Goal: Check status: Check status

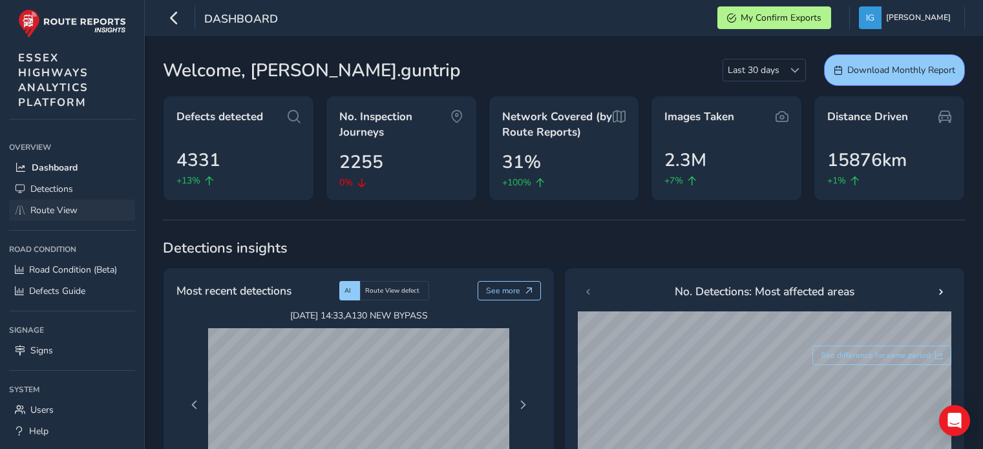
scroll to position [65, 0]
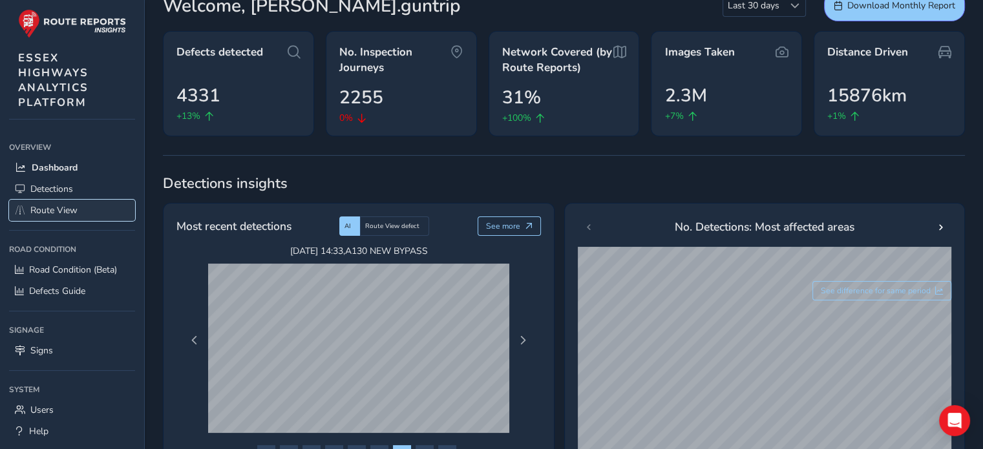
click at [58, 204] on span "Route View" at bounding box center [53, 210] width 47 height 12
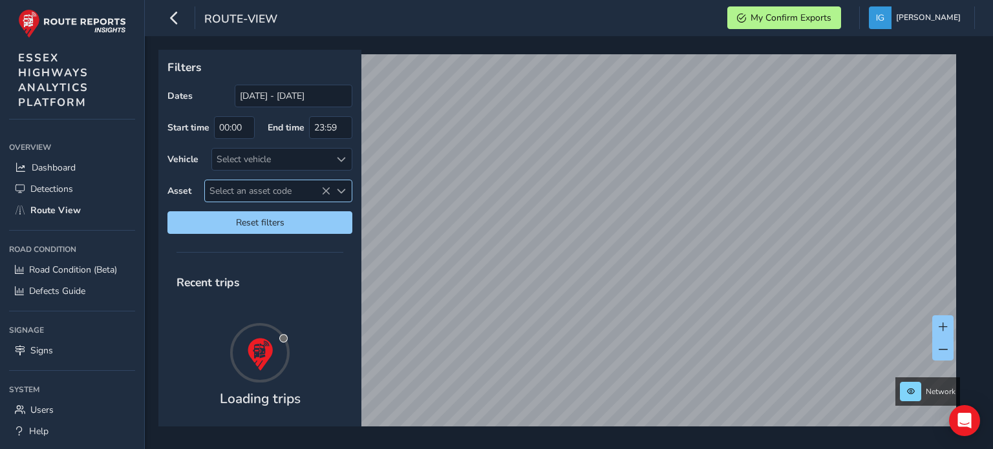
click at [338, 189] on span "Select an asset code" at bounding box center [341, 191] width 9 height 9
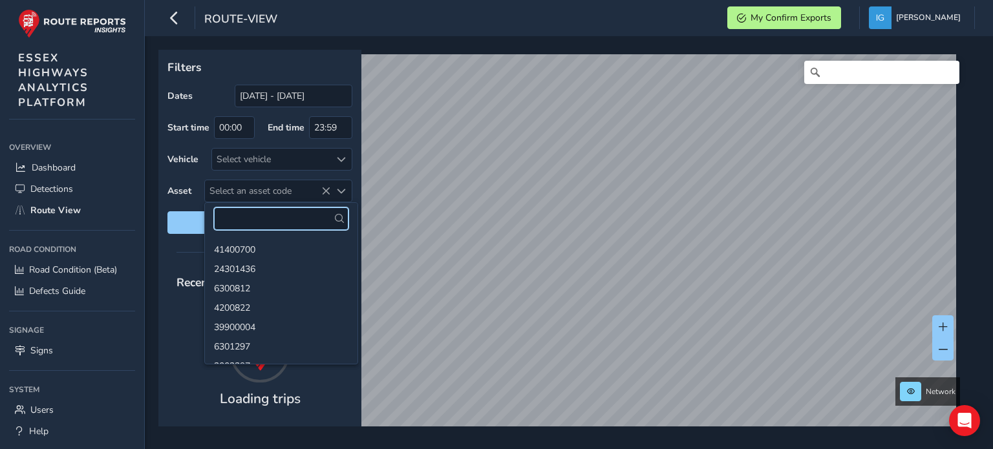
paste input "39901927"
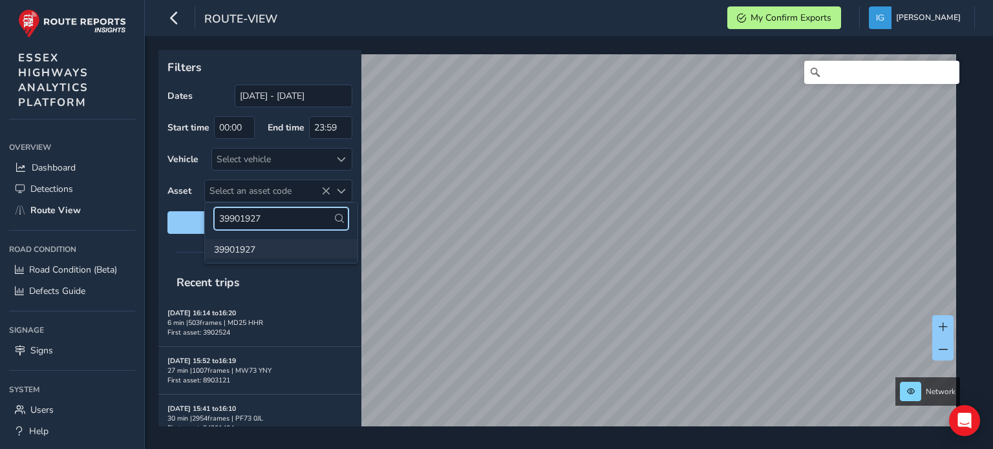
type input "39901927"
click at [238, 250] on li "39901927" at bounding box center [281, 248] width 153 height 19
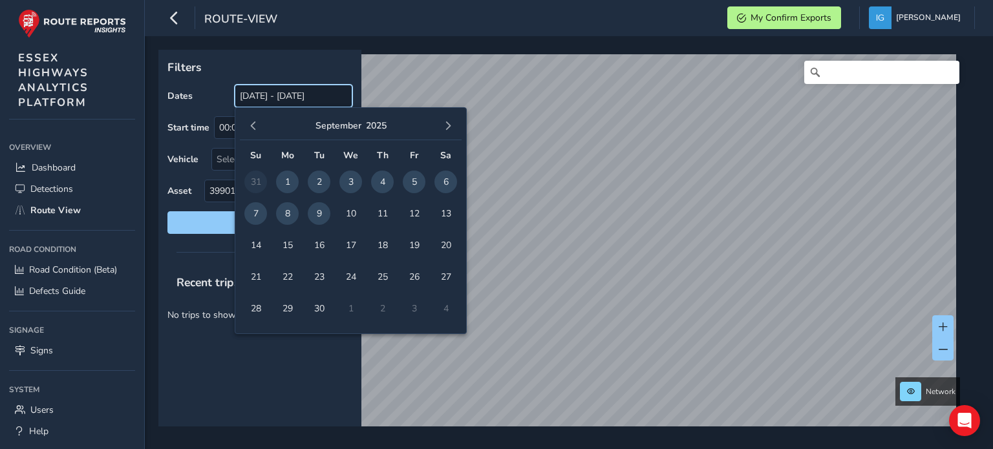
click at [262, 95] on input "[DATE] - [DATE]" at bounding box center [294, 96] width 118 height 23
click at [251, 124] on span "button" at bounding box center [253, 126] width 9 height 9
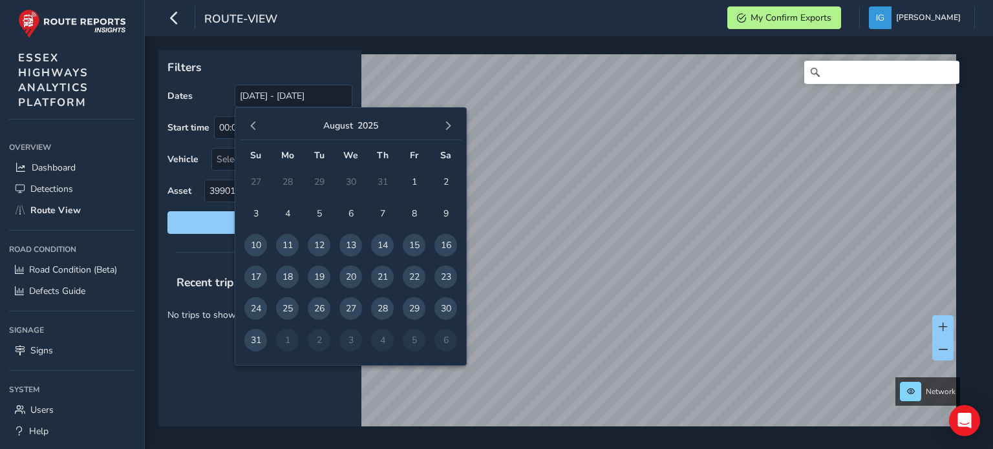
click at [251, 124] on span "button" at bounding box center [253, 126] width 9 height 9
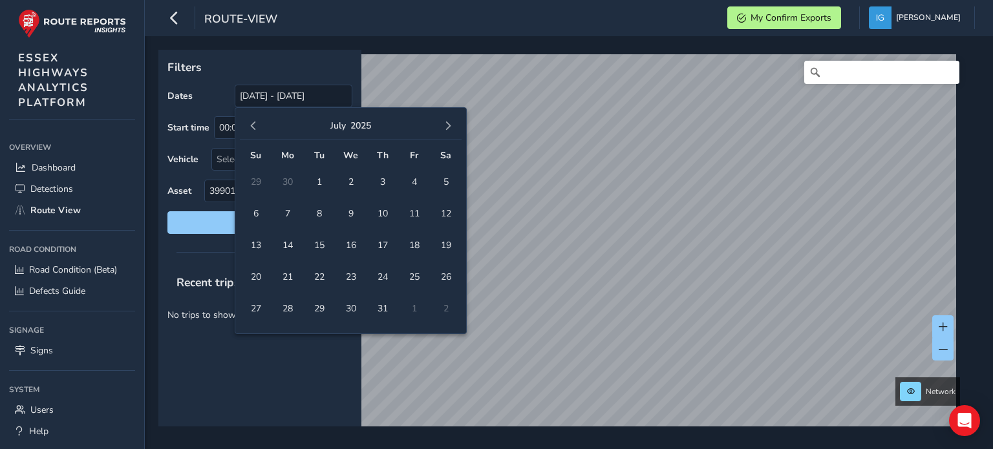
click at [251, 124] on span "button" at bounding box center [253, 126] width 9 height 9
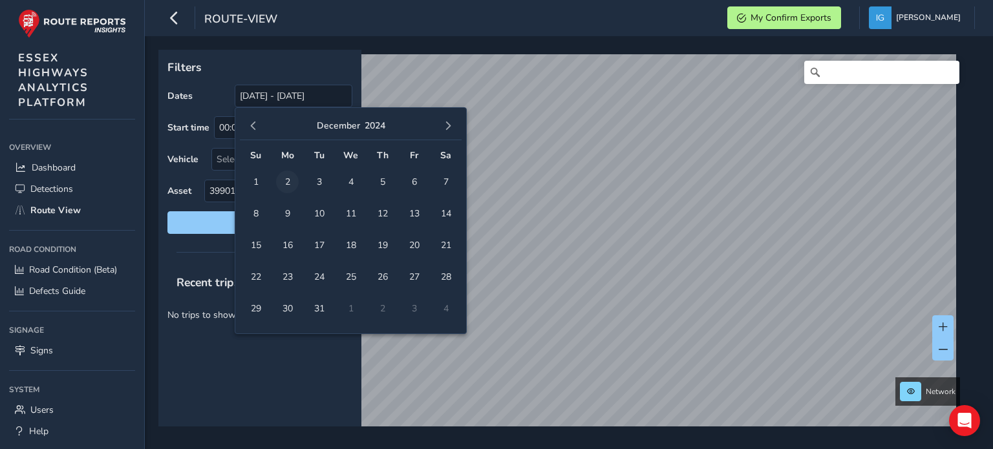
click at [284, 183] on span "2" at bounding box center [287, 182] width 23 height 23
click at [449, 131] on button "button" at bounding box center [448, 126] width 18 height 18
click at [449, 130] on span "button" at bounding box center [447, 126] width 9 height 9
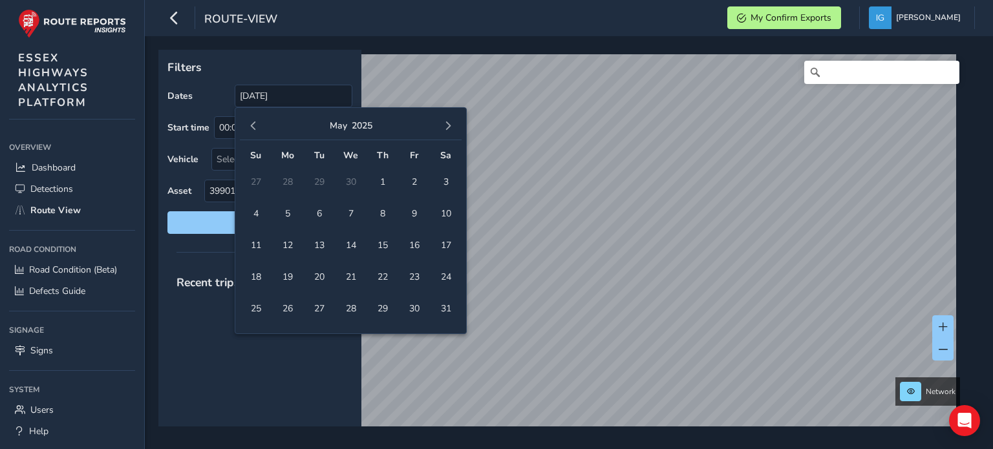
click at [449, 130] on span "button" at bounding box center [447, 126] width 9 height 9
click at [284, 212] on span "8" at bounding box center [287, 213] width 23 height 23
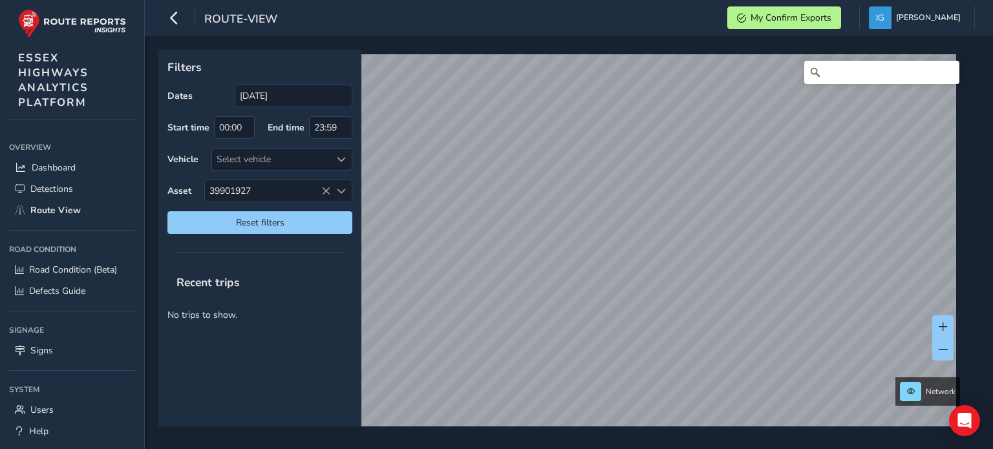
type input "[DATE] - [DATE]"
